Goal: Find specific page/section: Find specific page/section

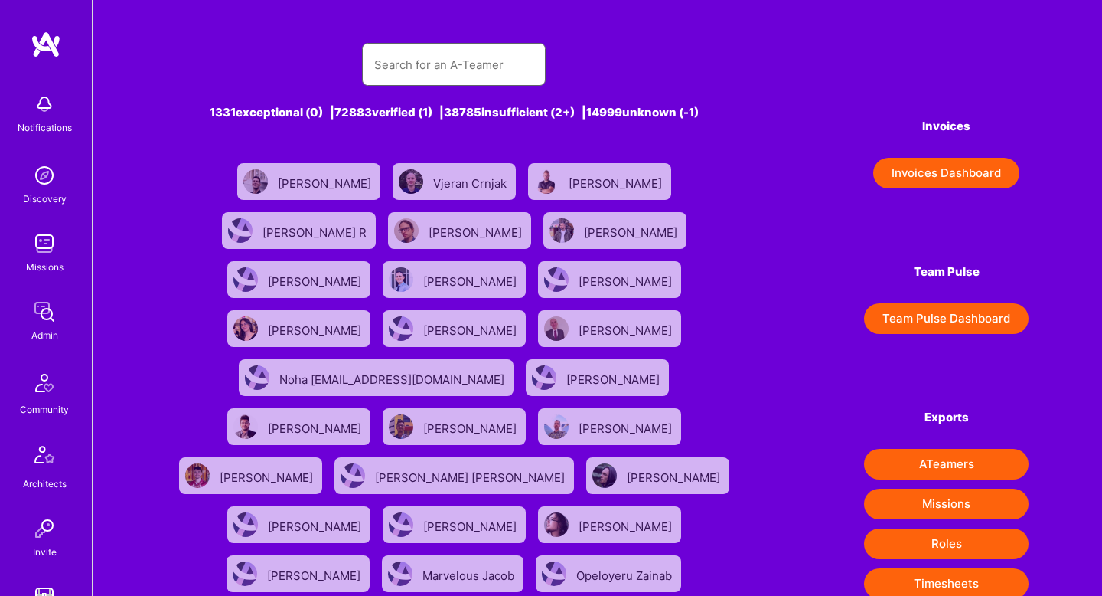
click at [440, 70] on input "text" at bounding box center [453, 64] width 159 height 39
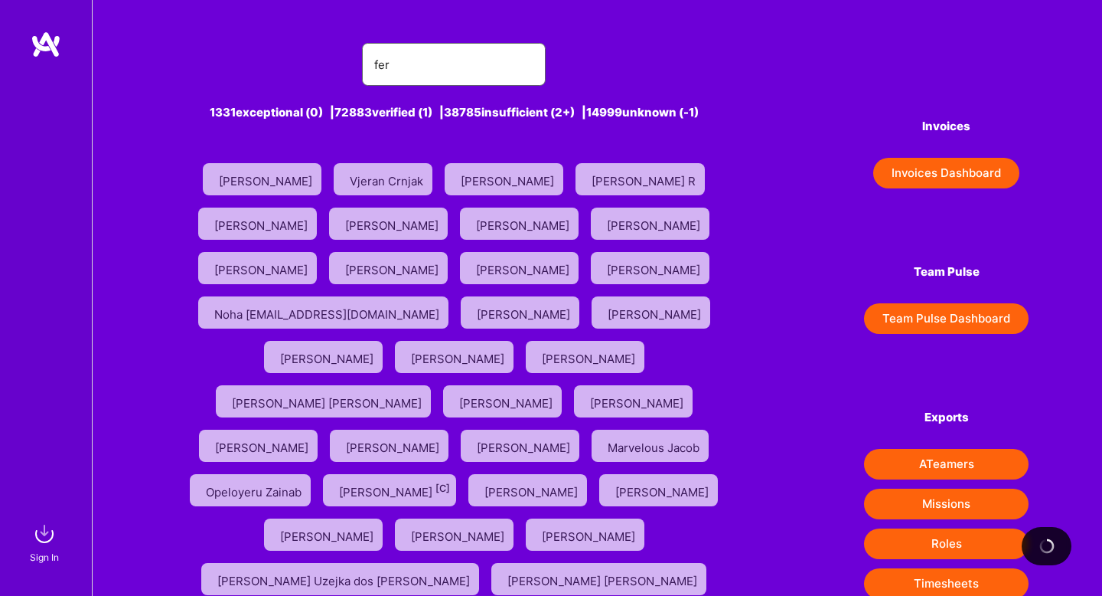
type input "[PERSON_NAME]"
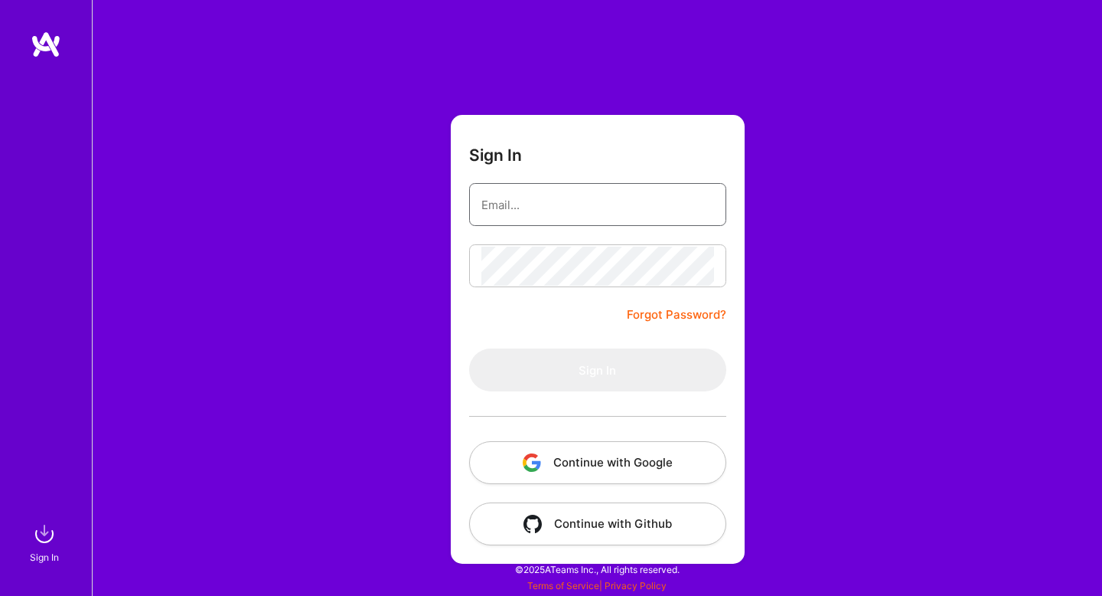
type input "roni@a.team"
click at [563, 466] on button "Continue with Google" at bounding box center [597, 462] width 257 height 43
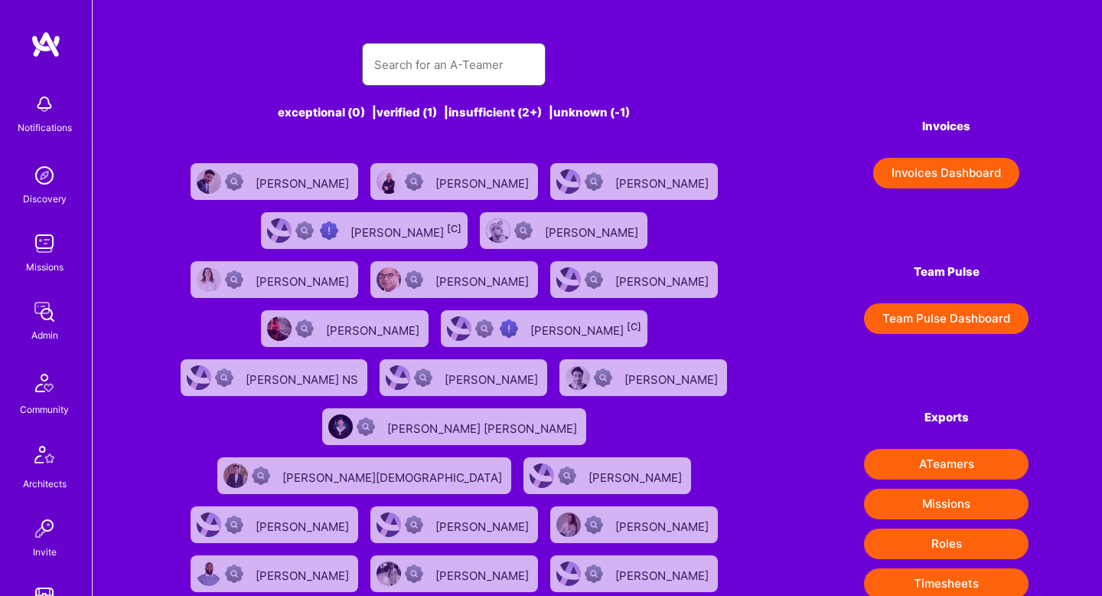
click at [406, 71] on input "text" at bounding box center [453, 64] width 159 height 39
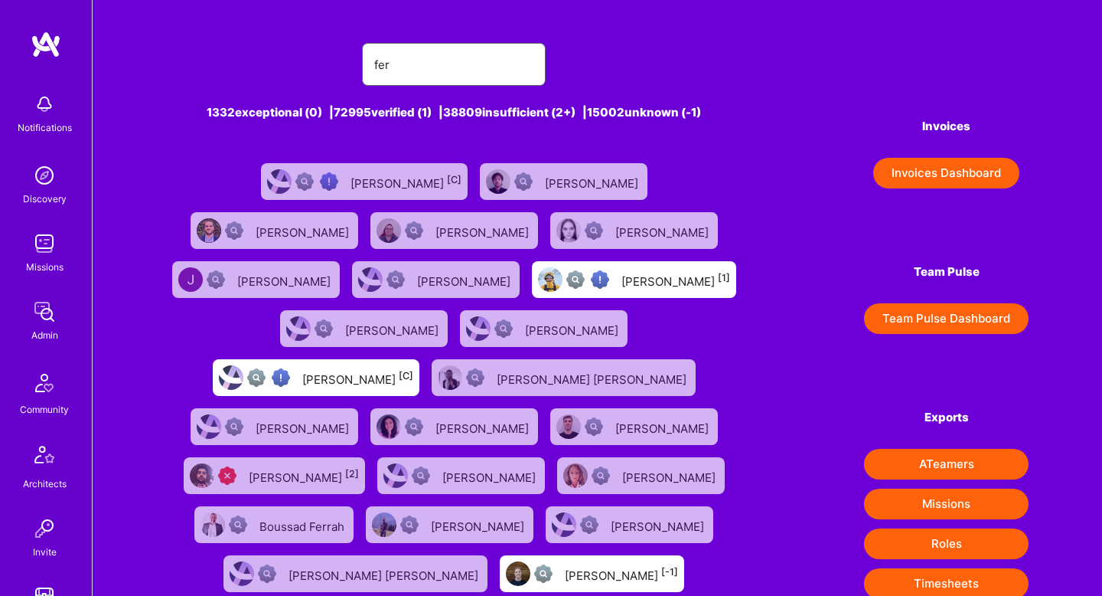
type input "Fernando Ferrer"
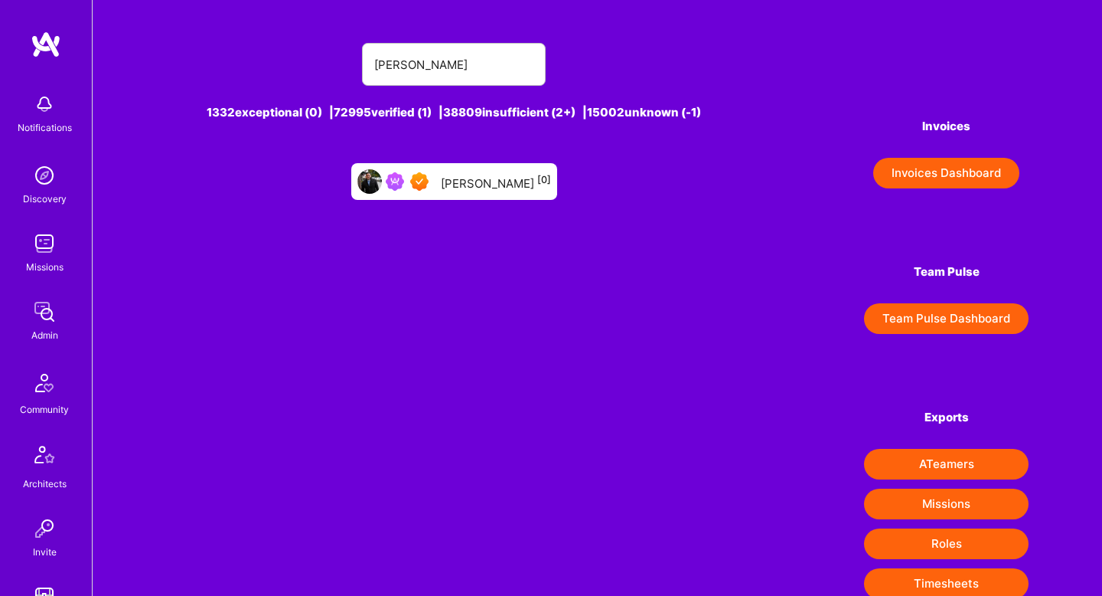
click at [498, 183] on div "Fernando Ferrer [0]" at bounding box center [496, 181] width 110 height 20
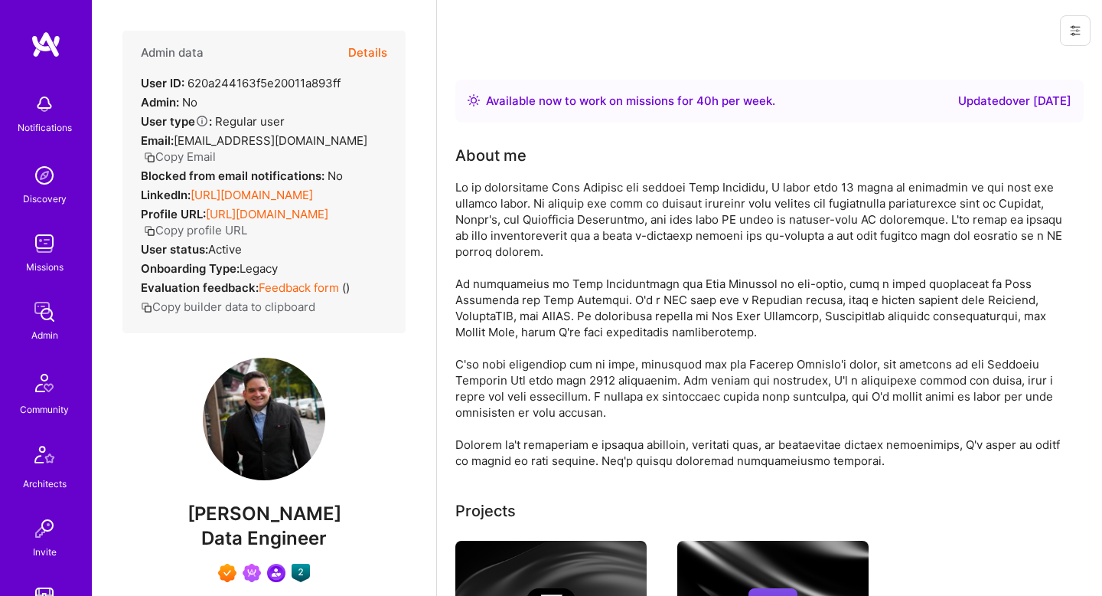
click at [367, 51] on button "Details" at bounding box center [367, 53] width 39 height 44
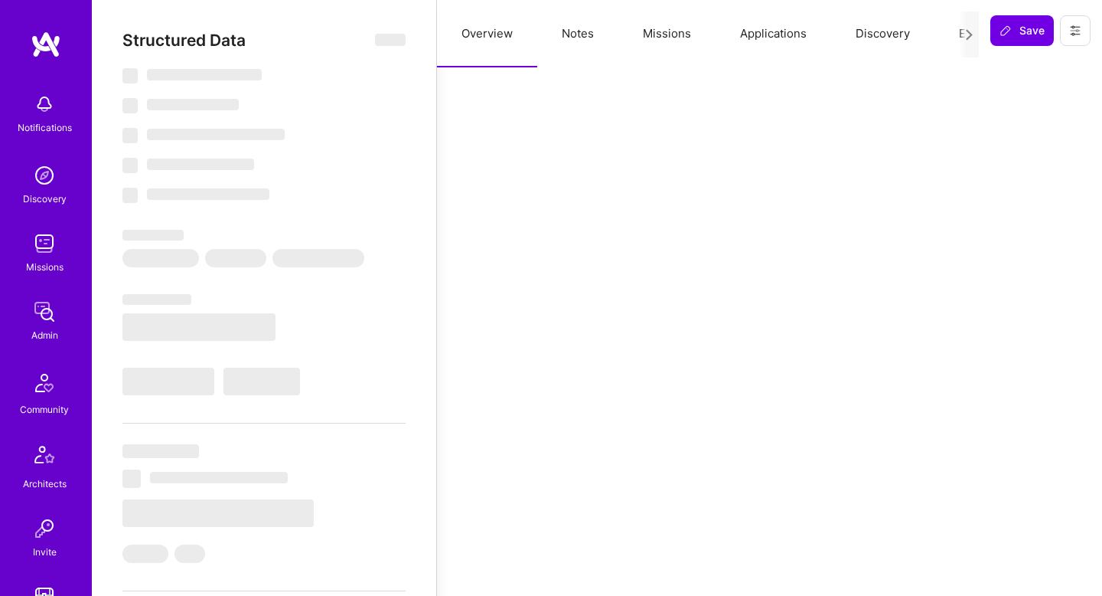
select select "Right Now"
select select "7"
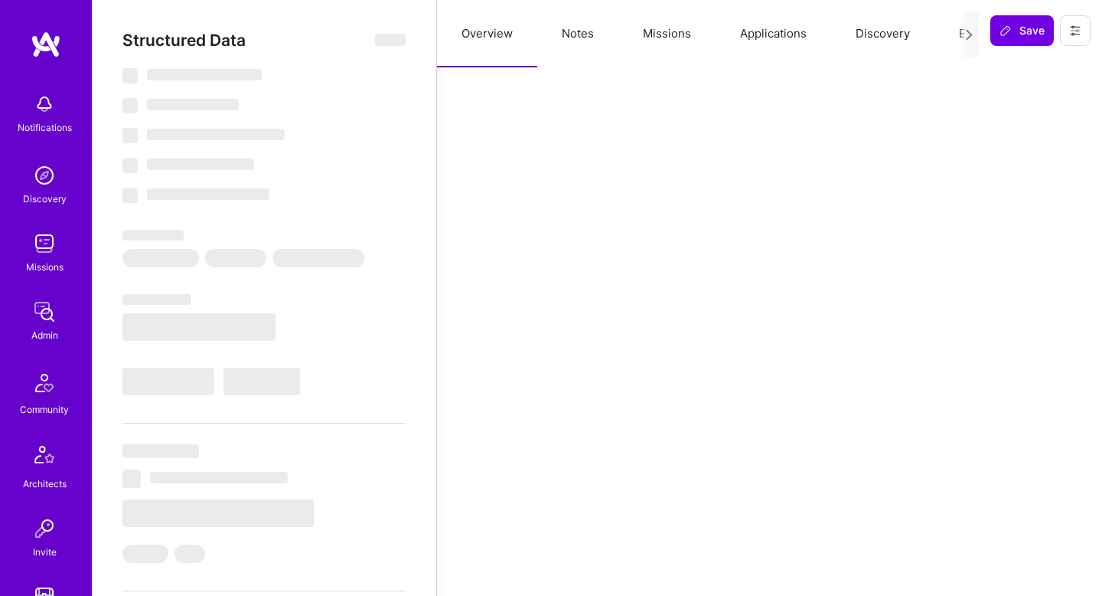
select select "CA"
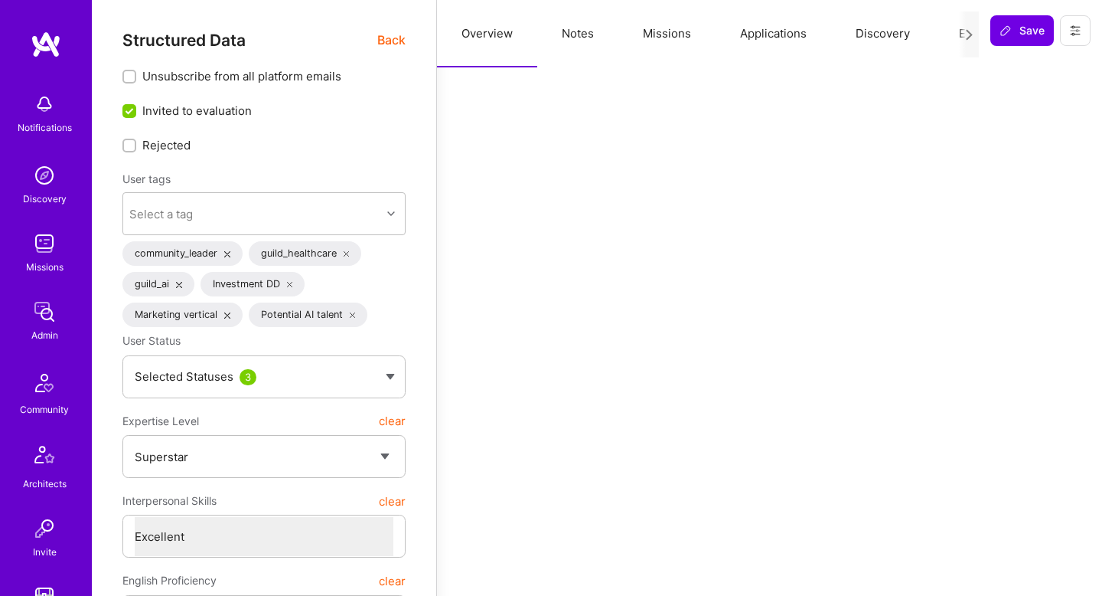
click at [576, 34] on button "Notes" at bounding box center [577, 33] width 81 height 67
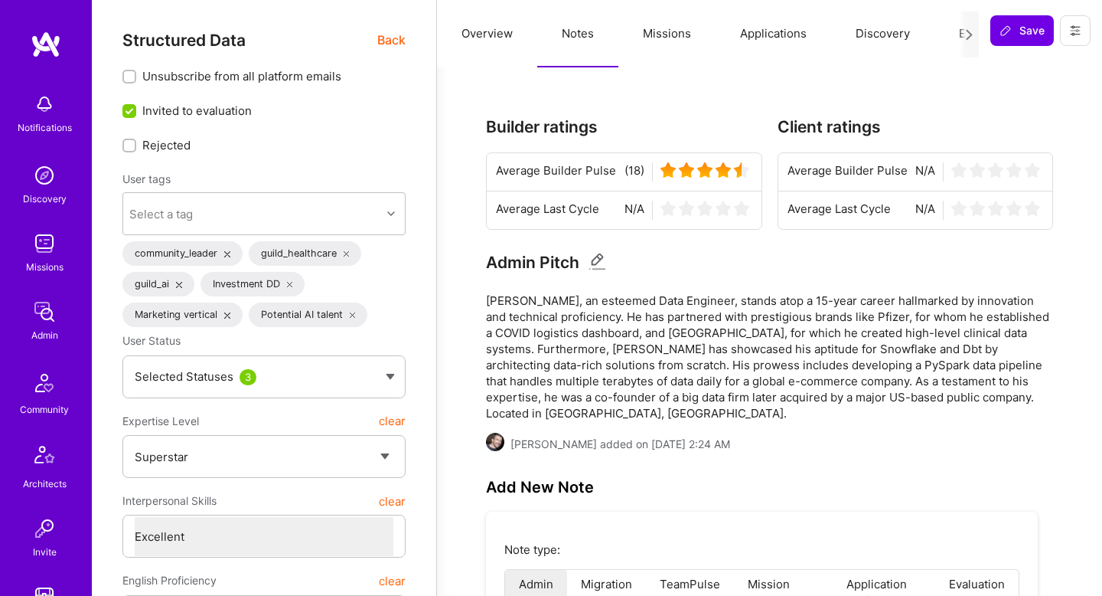
click at [399, 42] on span "Back" at bounding box center [391, 40] width 28 height 19
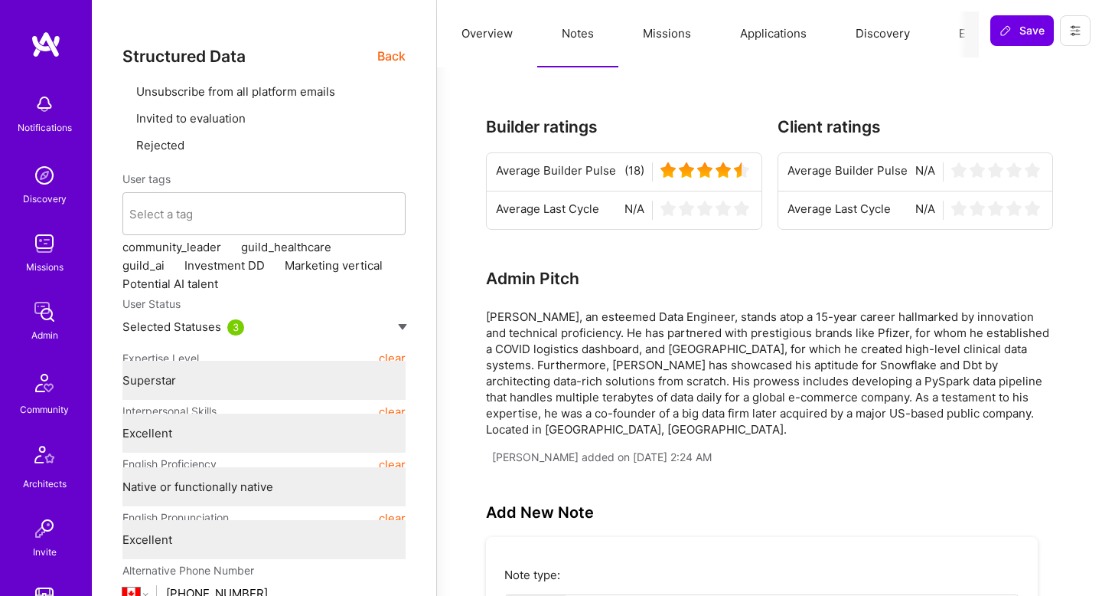
type textarea "x"
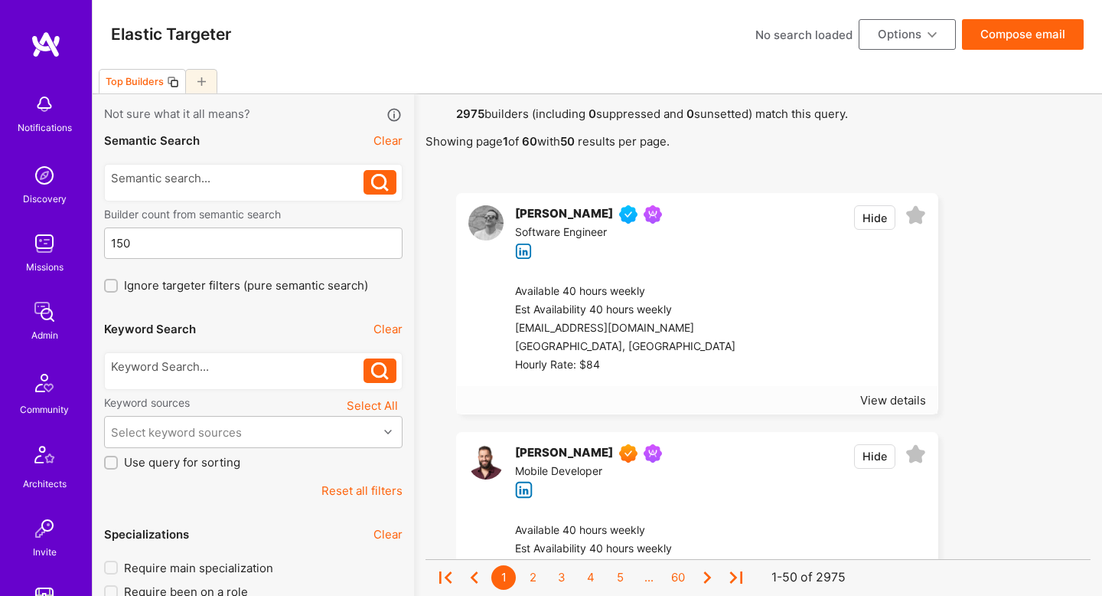
select select "5"
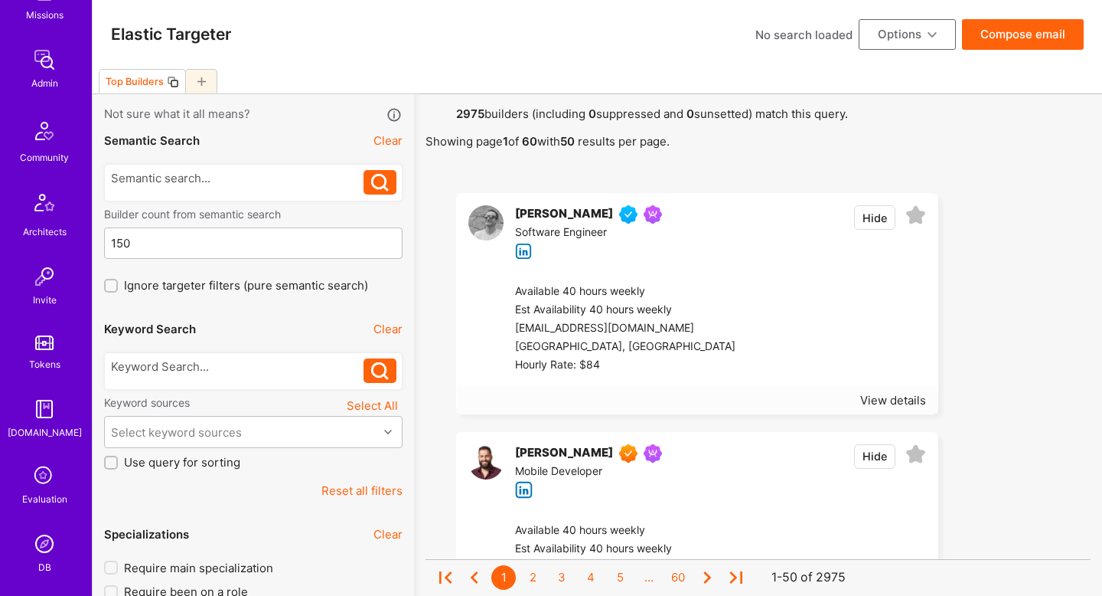
scroll to position [381, 0]
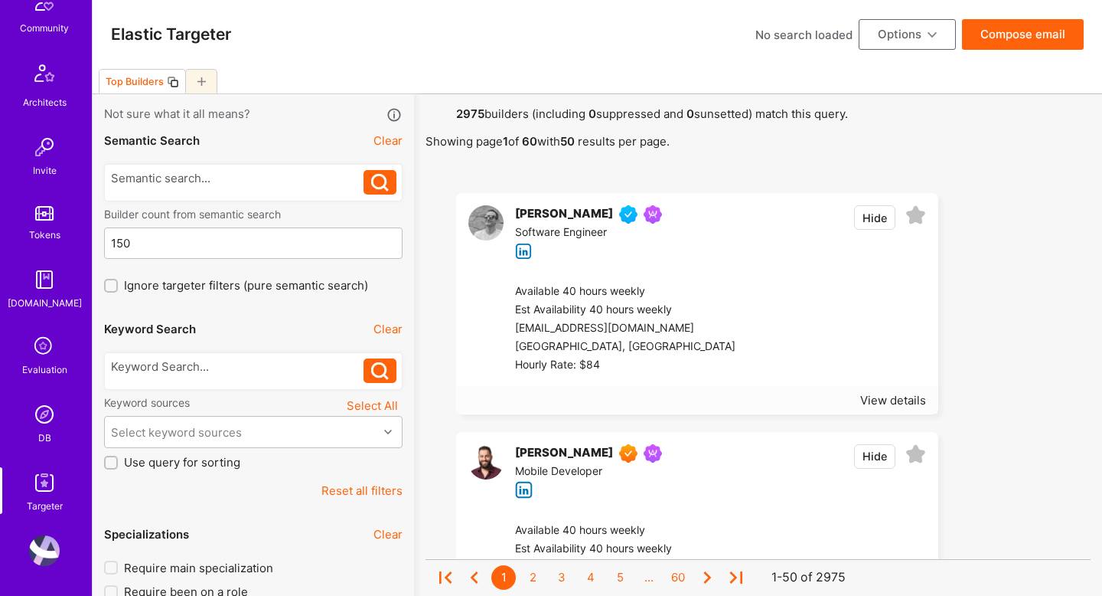
click at [36, 419] on img at bounding box center [44, 414] width 31 height 31
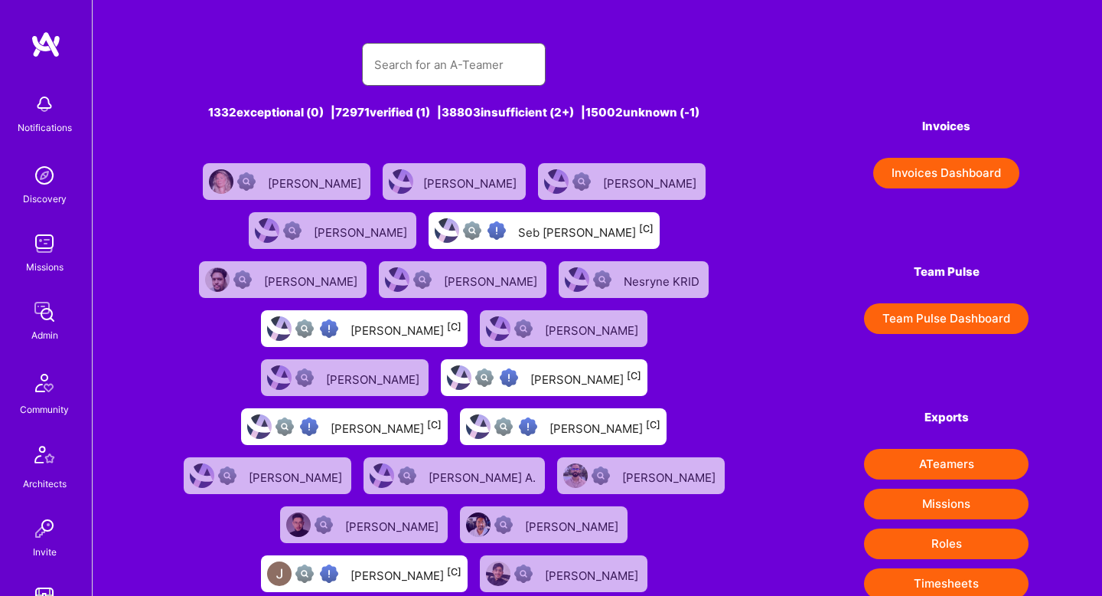
click at [472, 66] on input "text" at bounding box center [453, 64] width 159 height 39
paste input "[PERSON_NAME]"
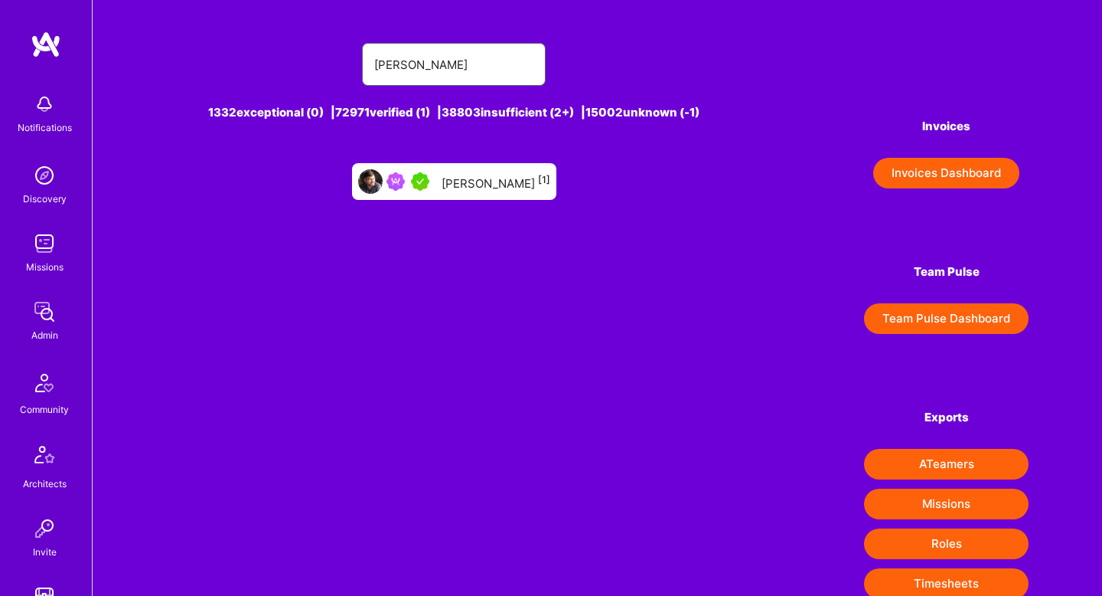
type input "Peter Sergeant"
click at [466, 188] on div "Peter Sergeant [1]" at bounding box center [496, 181] width 109 height 20
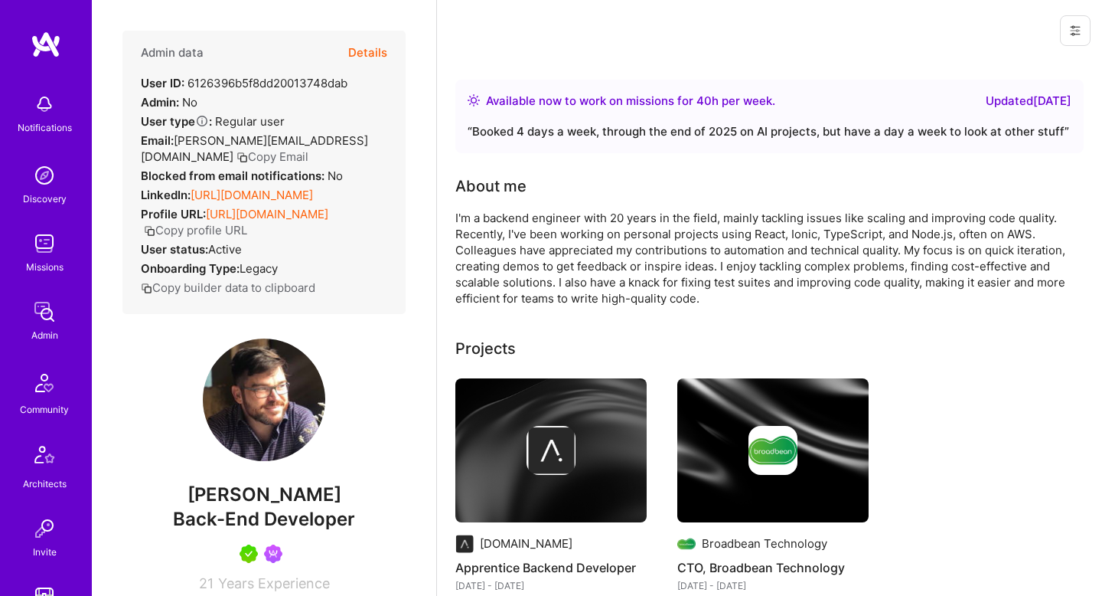
click at [365, 54] on button "Details" at bounding box center [367, 53] width 39 height 44
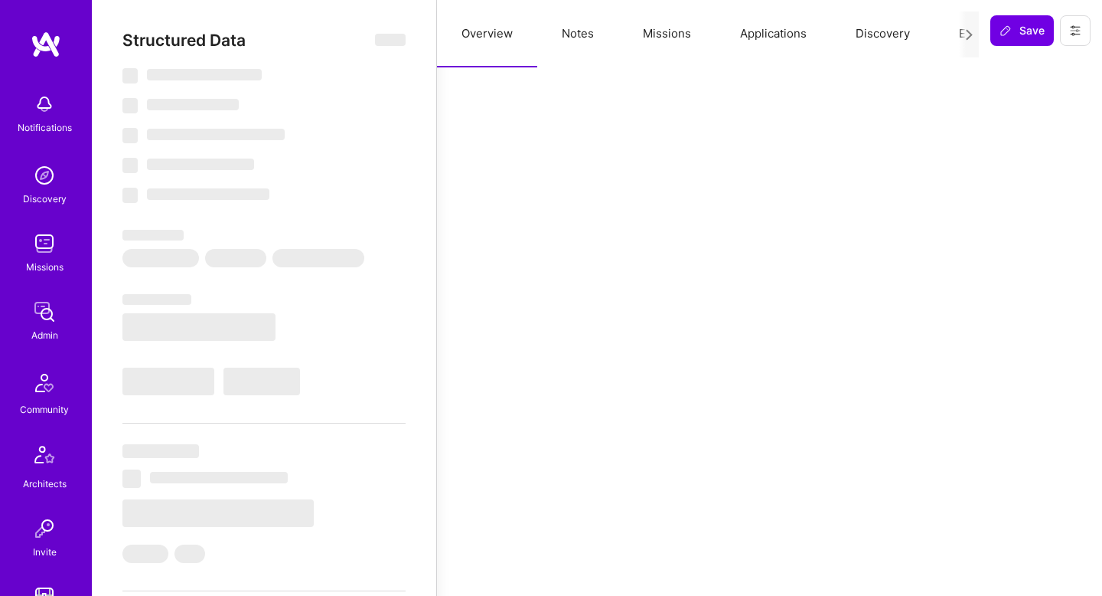
select select "Right Now"
select select "5"
select select "7"
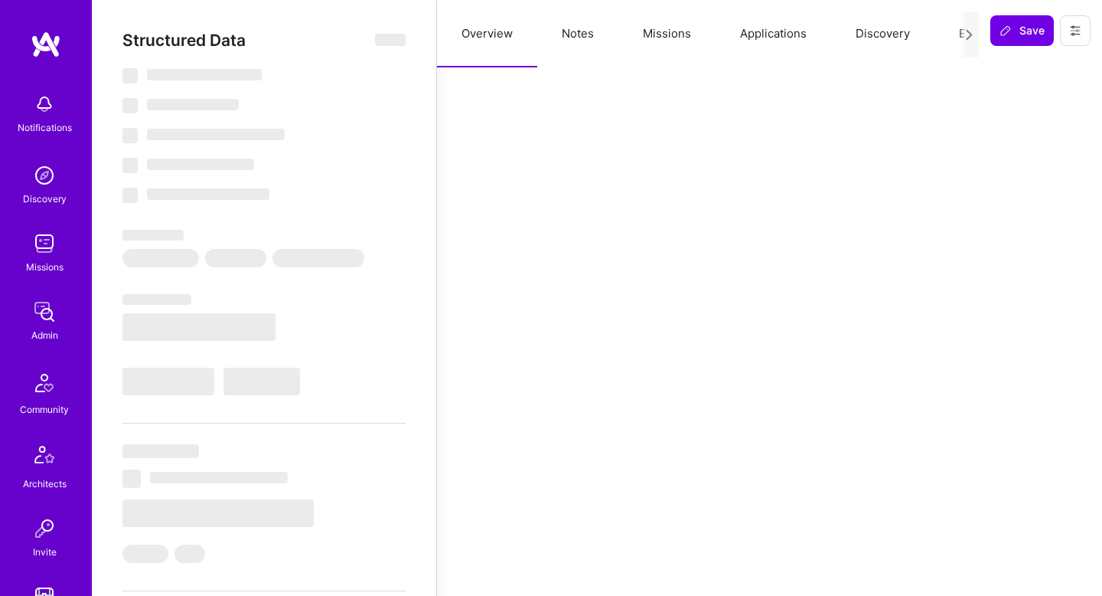
select select "US"
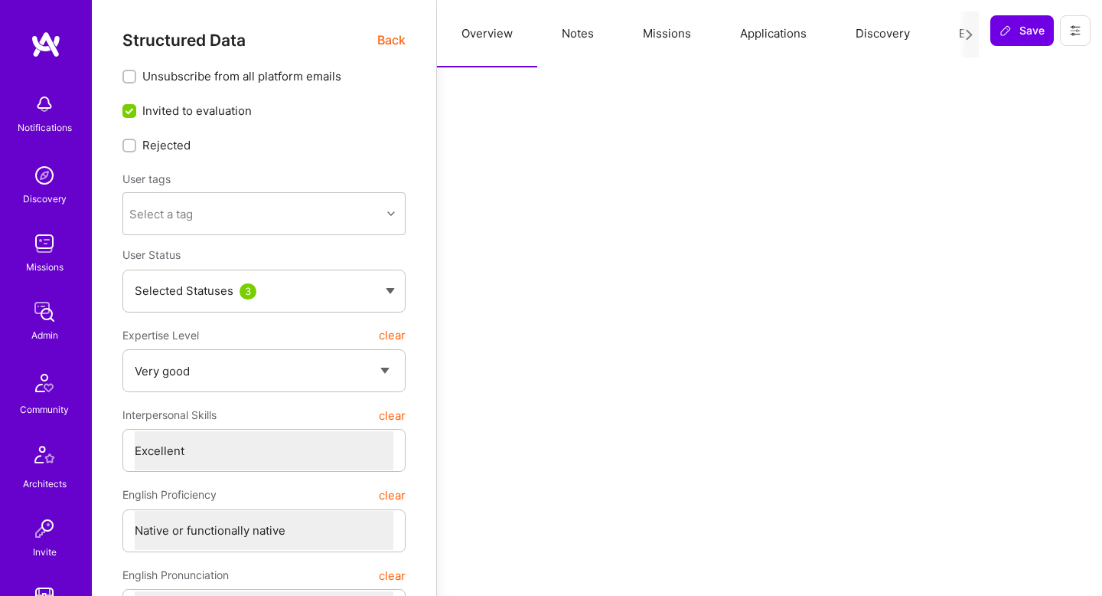
click at [582, 31] on button "Notes" at bounding box center [577, 33] width 81 height 67
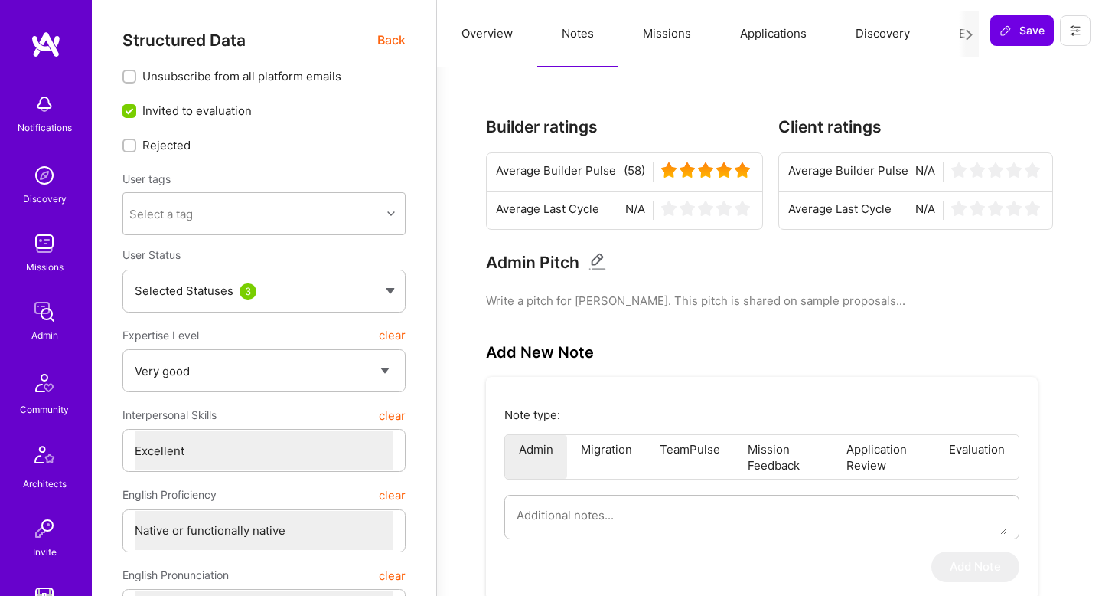
click at [393, 35] on span "Back" at bounding box center [391, 40] width 28 height 19
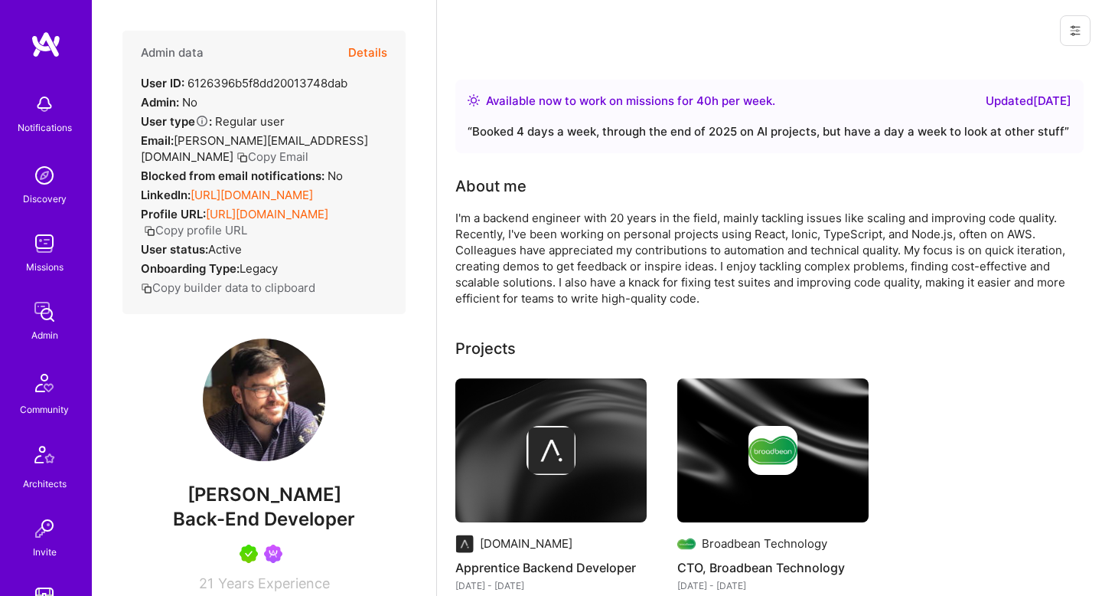
click at [375, 63] on button "Details" at bounding box center [367, 53] width 39 height 44
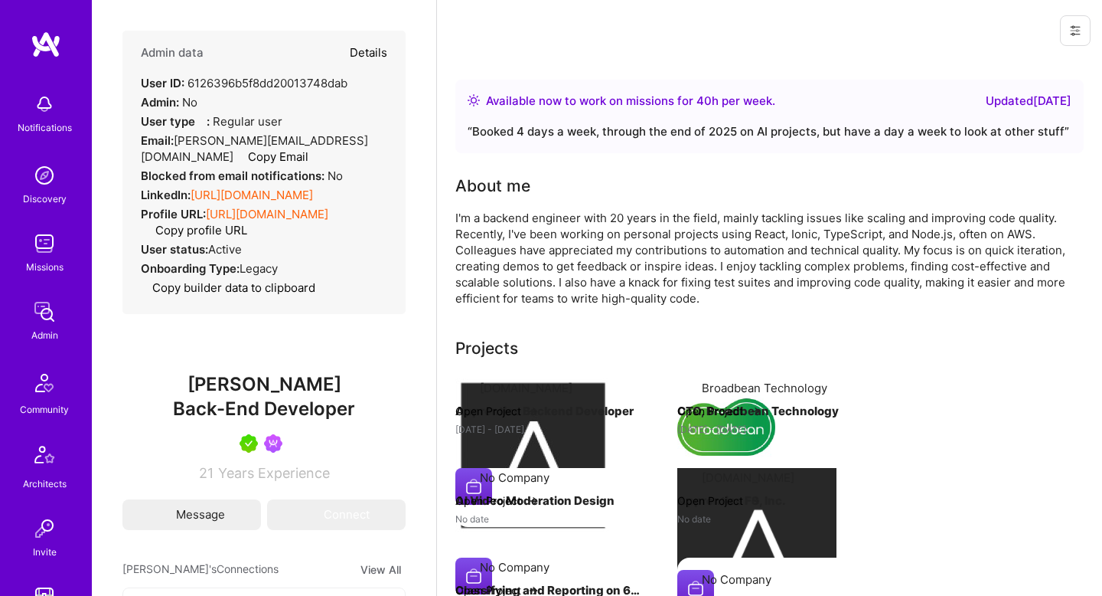
type textarea "x"
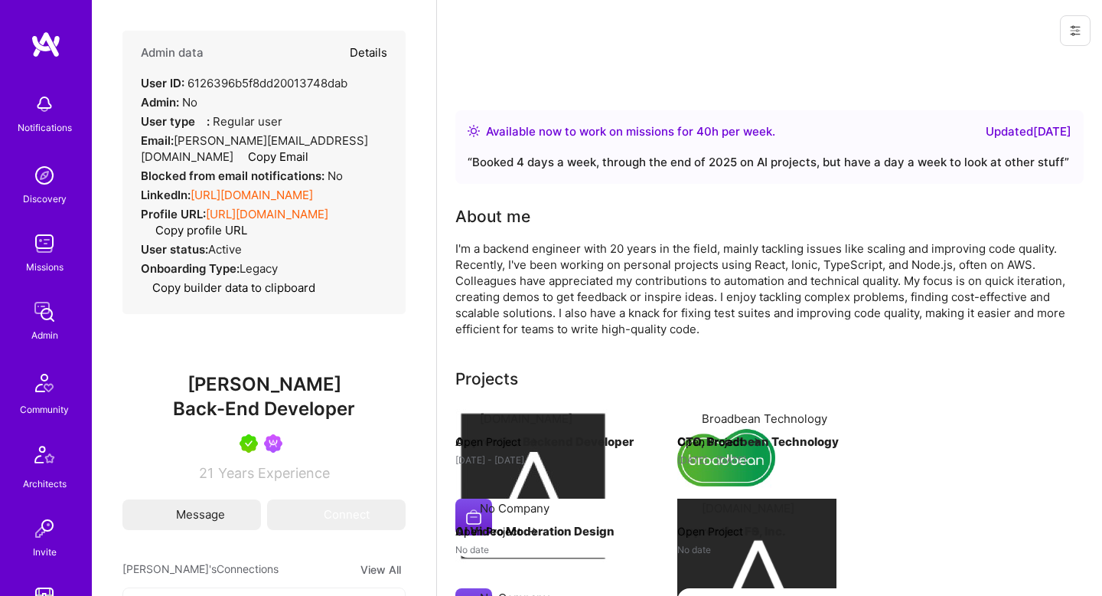
select select "5"
select select "7"
select select "US"
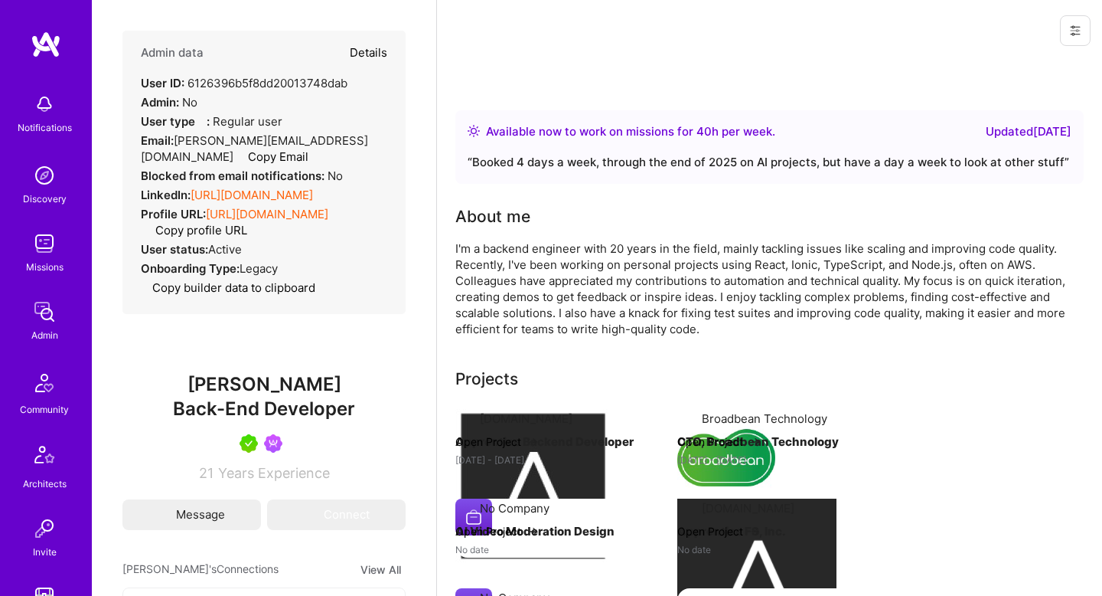
select select "Right Now"
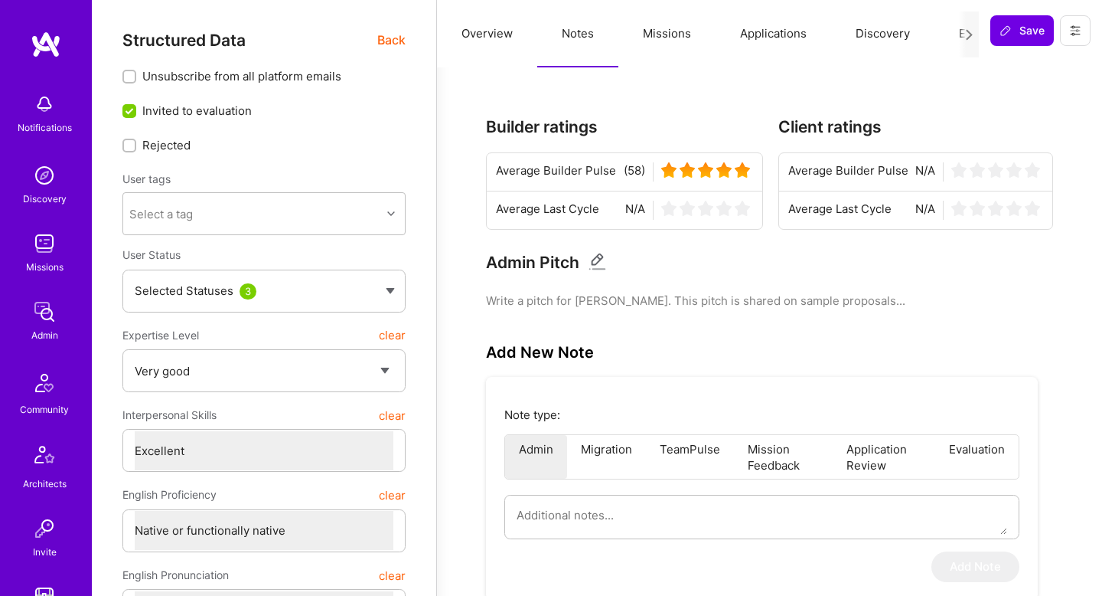
click at [395, 40] on span "Back" at bounding box center [391, 40] width 28 height 19
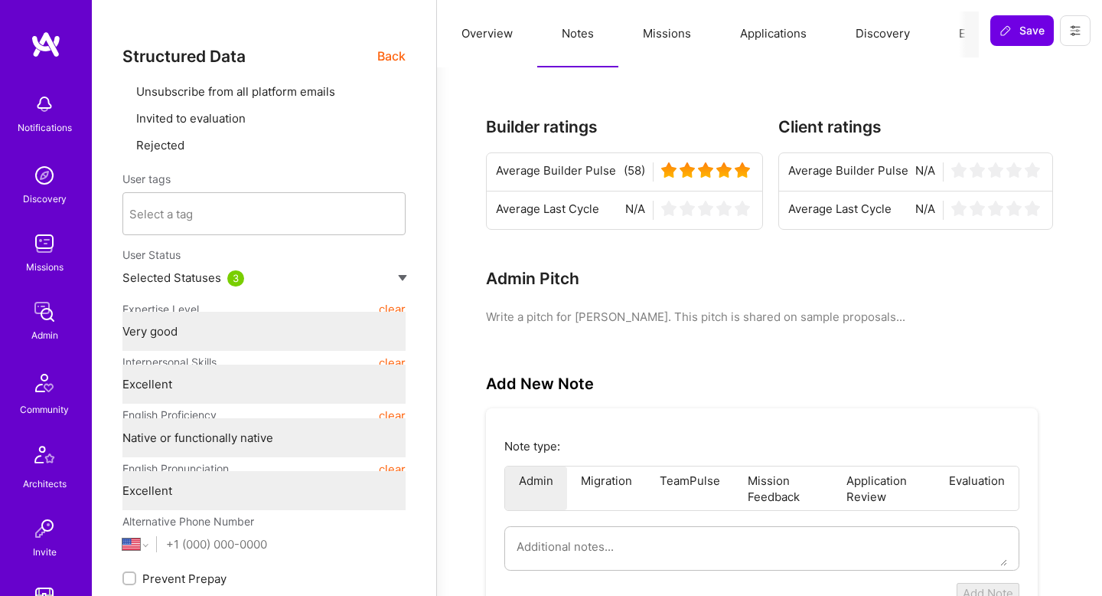
type textarea "x"
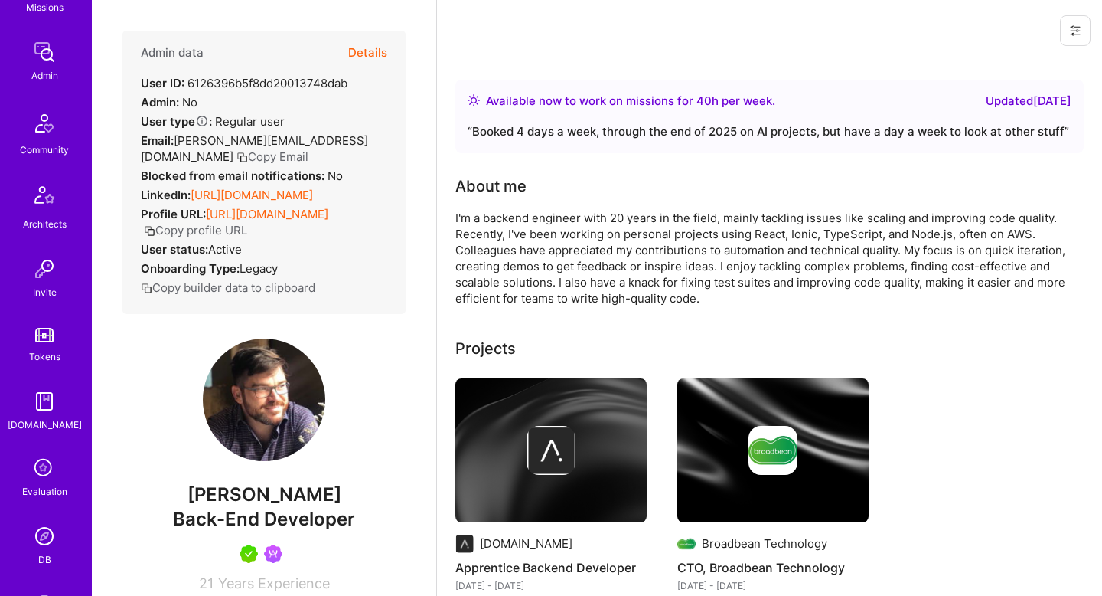
scroll to position [381, 0]
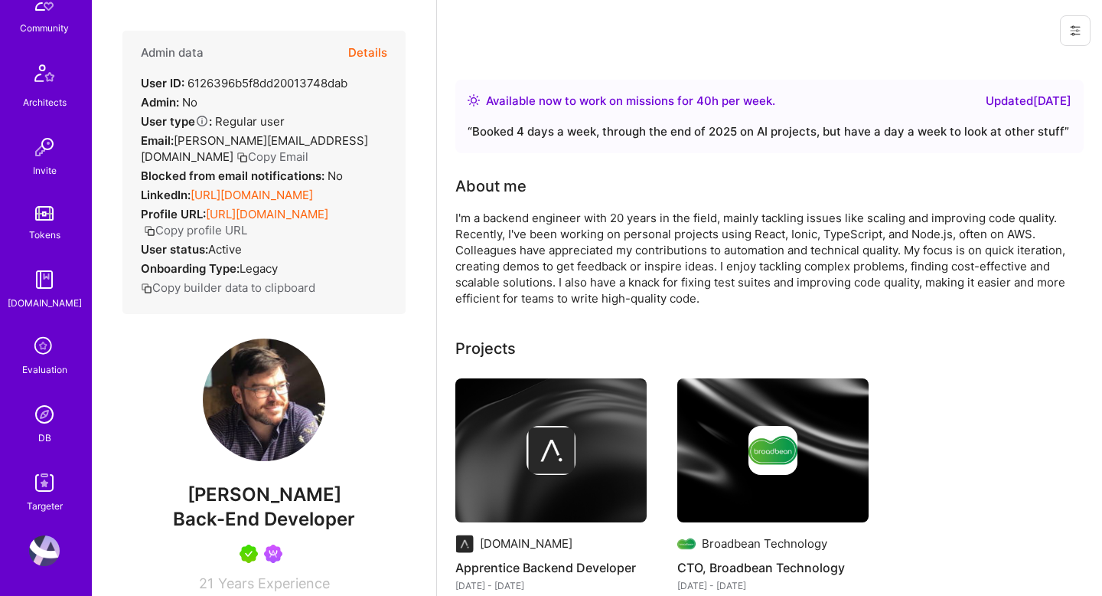
click at [40, 422] on img at bounding box center [44, 414] width 31 height 31
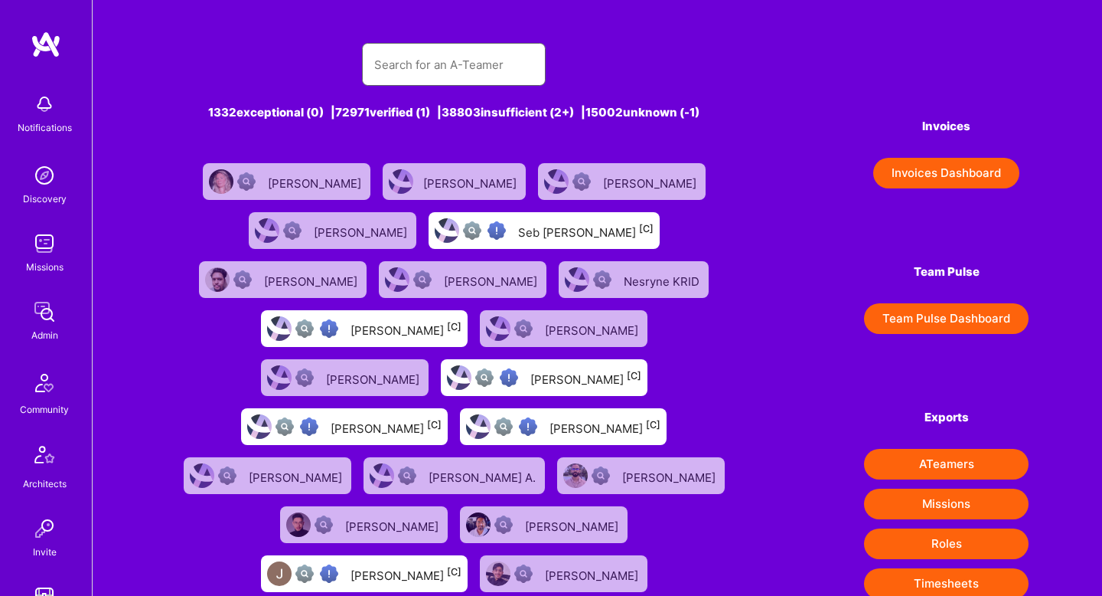
click at [419, 70] on input "text" at bounding box center [453, 64] width 159 height 39
type input "מקא"
type input "neta"
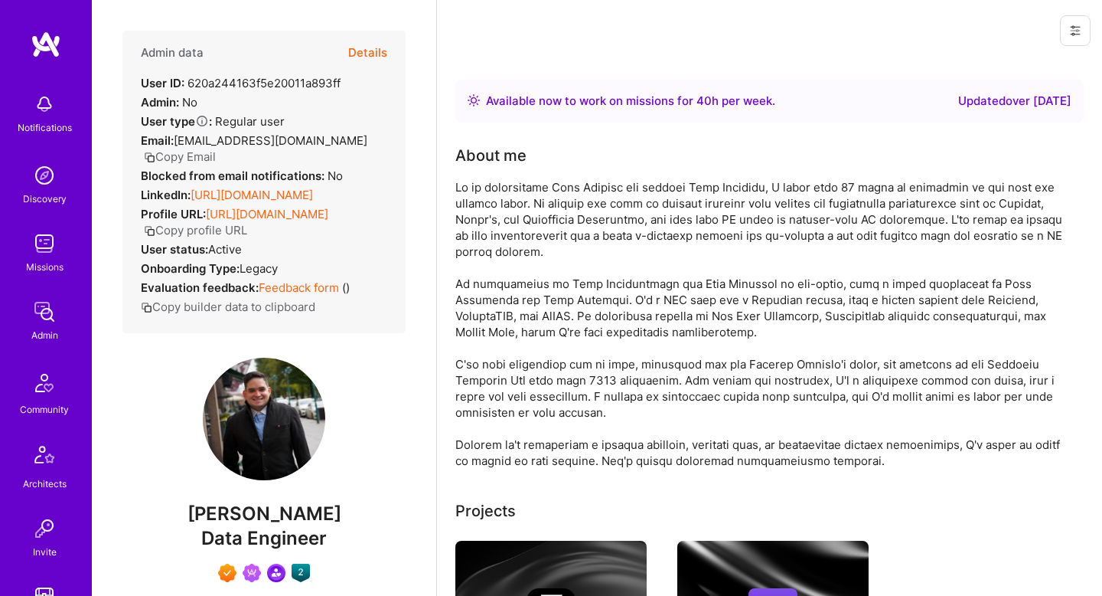
click at [369, 52] on button "Details" at bounding box center [367, 53] width 39 height 44
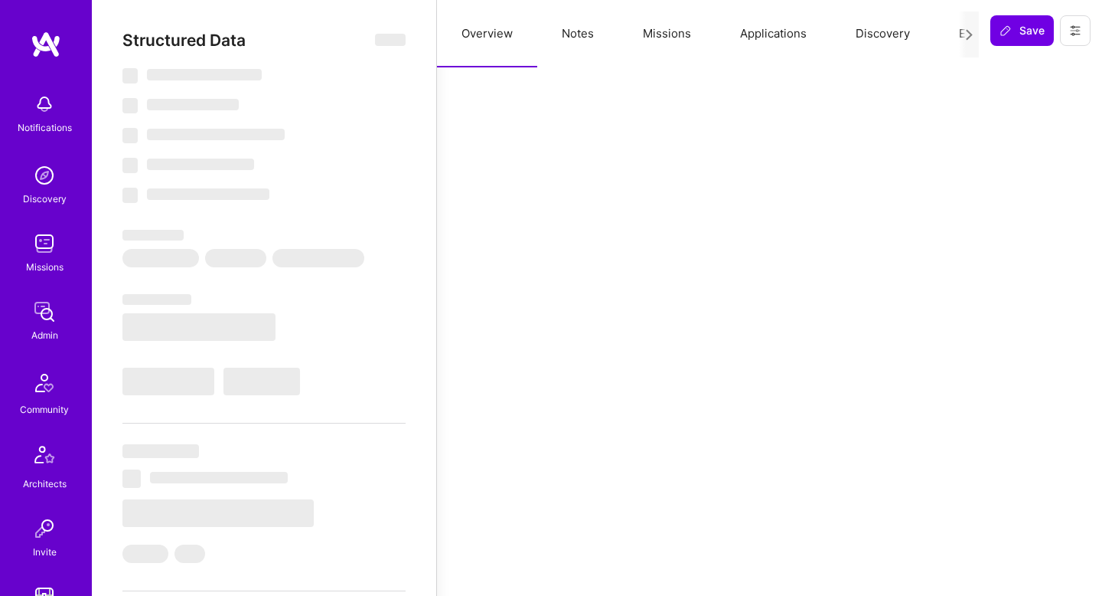
select select "Right Now"
select select "7"
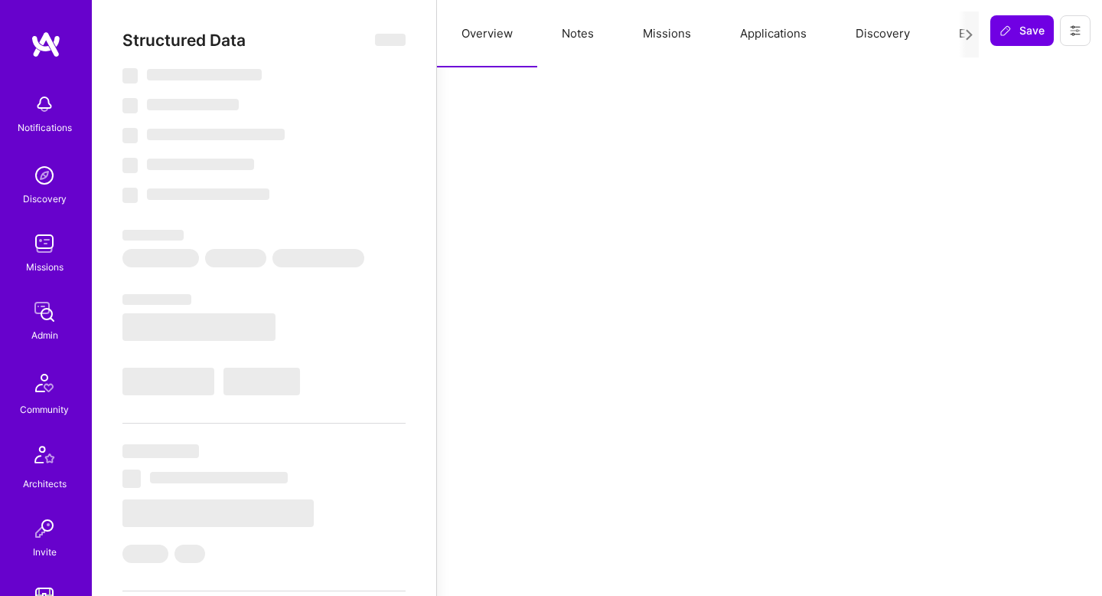
select select "CA"
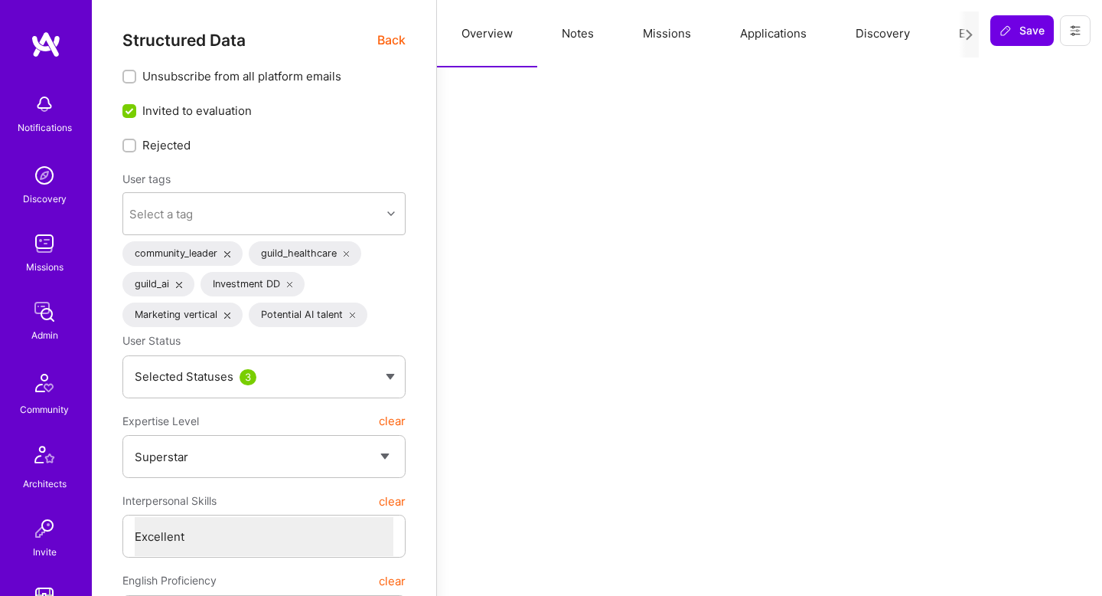
click at [390, 43] on span "Back" at bounding box center [391, 40] width 28 height 19
